Goal: Communication & Community: Share content

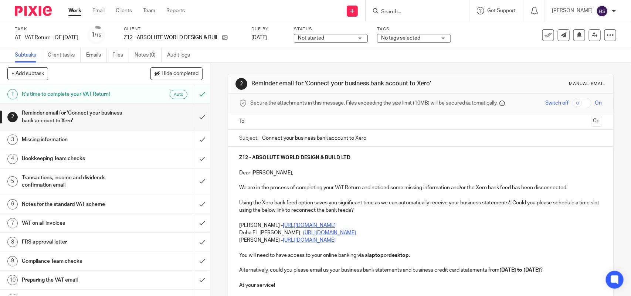
click at [302, 122] on input "text" at bounding box center [420, 121] width 335 height 8
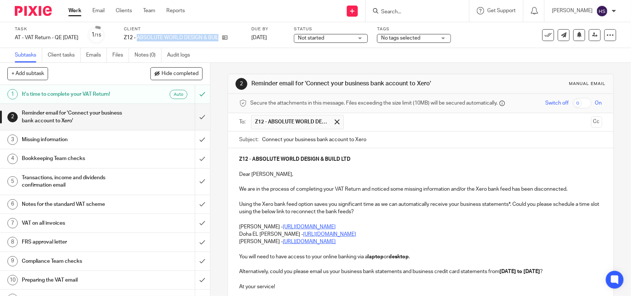
drag, startPoint x: 148, startPoint y: 37, endPoint x: 246, endPoint y: 39, distance: 98.3
click at [242, 39] on div "Z12 - ABSOLUTE WORLD DESIGN & BUILD LTD" at bounding box center [183, 37] width 118 height 7
copy div "ABSOLUTE WORLD DESIGN & BUILD LTD"
drag, startPoint x: 469, startPoint y: 141, endPoint x: 464, endPoint y: 139, distance: 5.4
click at [468, 140] on input "Connect your business bank account to Xero" at bounding box center [432, 140] width 340 height 17
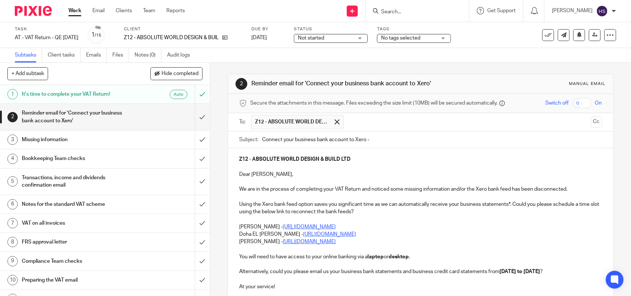
paste input "ABSOLUTE WORLD DESIGN & BUILD LTD"
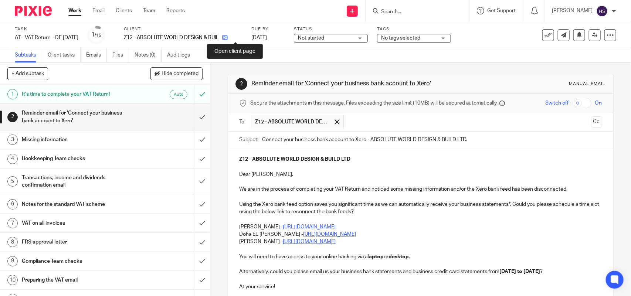
type input "Connect your business bank account to Xero - ABSOLUTE WORLD DESIGN & BUILD LTD."
click at [228, 38] on icon at bounding box center [225, 38] width 6 height 6
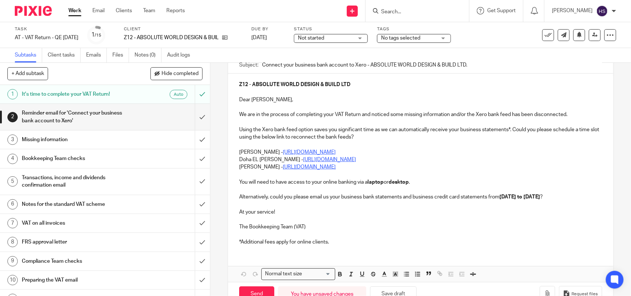
scroll to position [77, 0]
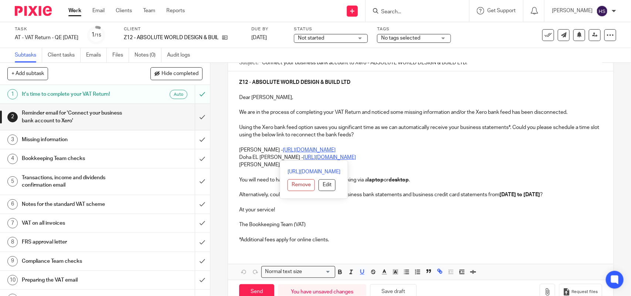
drag, startPoint x: 235, startPoint y: 147, endPoint x: 387, endPoint y: 160, distance: 152.4
click at [387, 160] on div "Z12 - ABSOLUTE WORLD DESIGN & BUILD LTD Dear Pavel, We are in the process of co…" at bounding box center [420, 160] width 385 height 178
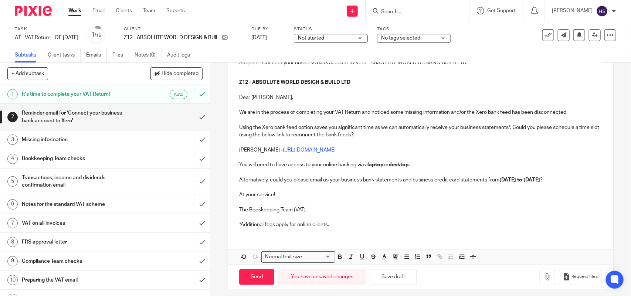
scroll to position [90, 0]
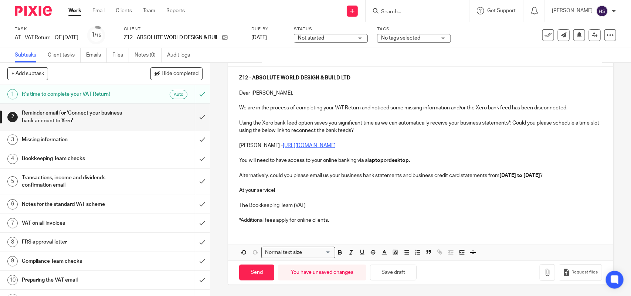
click at [356, 218] on p "*Additional fees apply for online clients." at bounding box center [420, 220] width 362 height 7
click at [391, 269] on button "Save draft" at bounding box center [393, 273] width 47 height 16
click at [262, 270] on input "Send" at bounding box center [256, 273] width 35 height 16
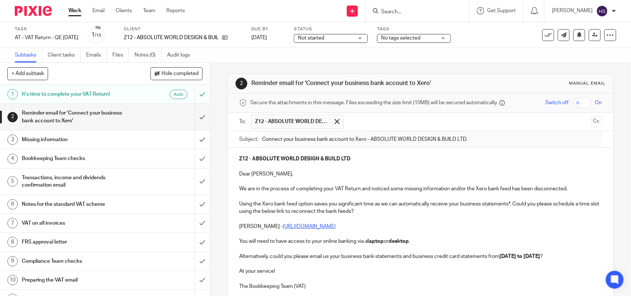
scroll to position [0, 0]
type input "Sent"
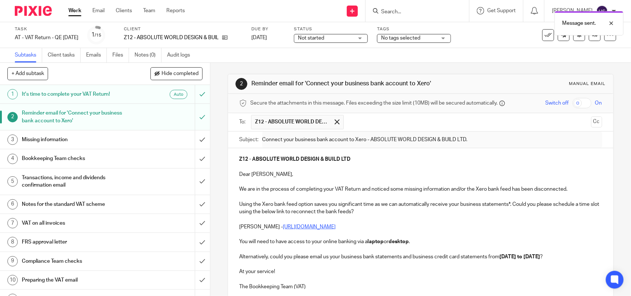
drag, startPoint x: 302, startPoint y: 82, endPoint x: 425, endPoint y: 85, distance: 123.1
click at [425, 85] on h1 "Reminder email for 'Connect your business bank account to Xero'" at bounding box center [343, 84] width 185 height 8
copy h1 "Connect your business bank account to Xero"
click at [146, 54] on link "Notes (0)" at bounding box center [147, 55] width 27 height 14
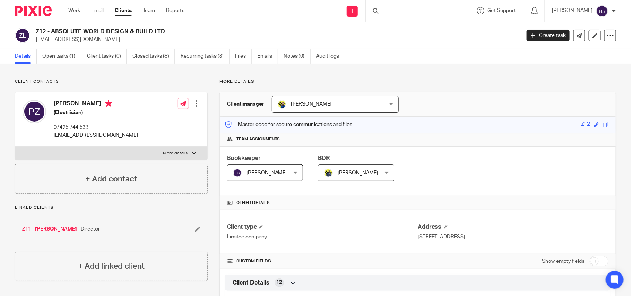
drag, startPoint x: 172, startPoint y: 117, endPoint x: 209, endPoint y: 10, distance: 113.0
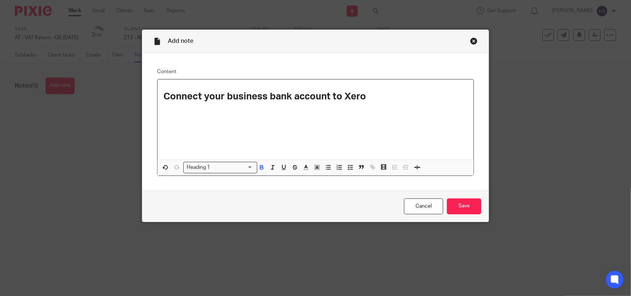
click at [211, 172] on div "Heading 1 Loading..." at bounding box center [220, 167] width 74 height 11
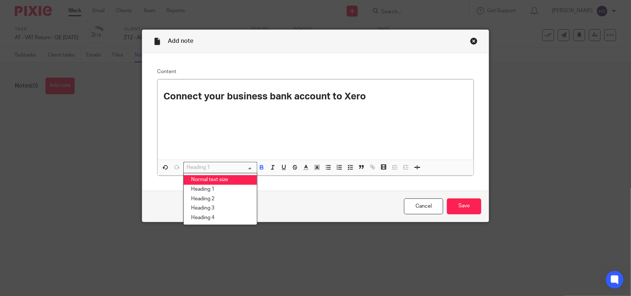
click at [206, 178] on li "Normal text size" at bounding box center [220, 180] width 73 height 10
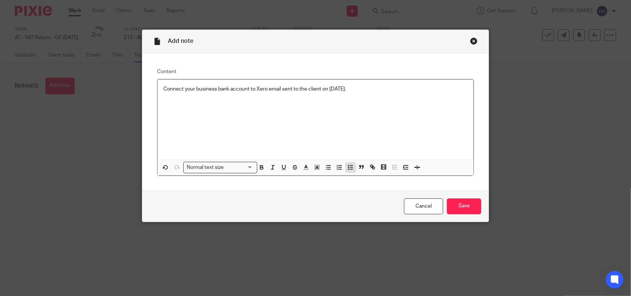
click at [347, 164] on icon "button" at bounding box center [350, 167] width 7 height 7
click at [378, 93] on div "Connect your business bank account to Xero email sent to the client on 15.09.20…" at bounding box center [320, 90] width 293 height 11
click at [455, 198] on input "Save" at bounding box center [464, 206] width 34 height 16
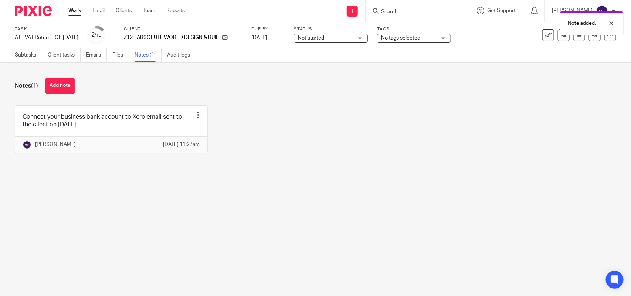
drag, startPoint x: 335, startPoint y: 37, endPoint x: 335, endPoint y: 41, distance: 3.7
click at [336, 36] on span "Not started" at bounding box center [325, 38] width 55 height 8
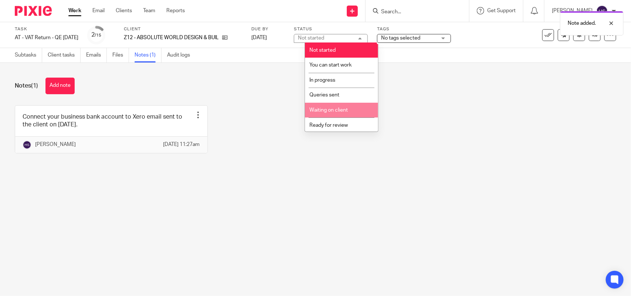
click at [338, 103] on li "Waiting on client" at bounding box center [341, 110] width 73 height 15
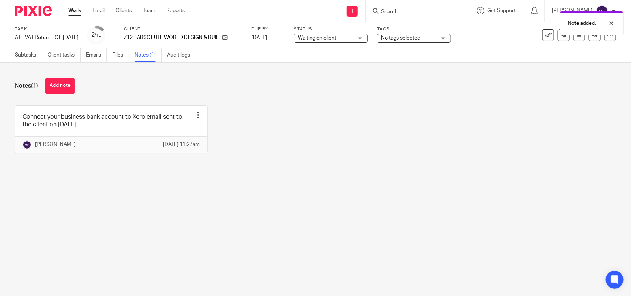
click at [406, 41] on span "No tags selected" at bounding box center [408, 38] width 55 height 8
click at [383, 91] on div "Notes (1) Add note" at bounding box center [315, 86] width 601 height 17
